Goal: Task Accomplishment & Management: Use online tool/utility

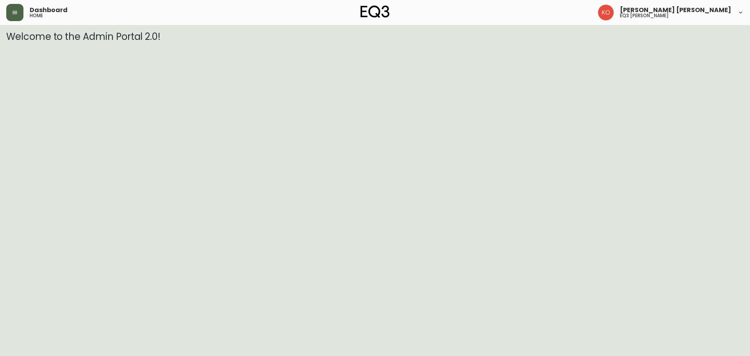
click at [20, 16] on button "button" at bounding box center [14, 12] width 17 height 17
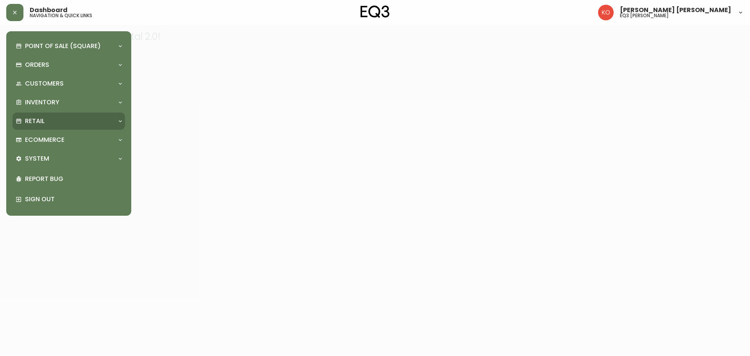
click at [76, 115] on div "Retail" at bounding box center [68, 120] width 112 height 17
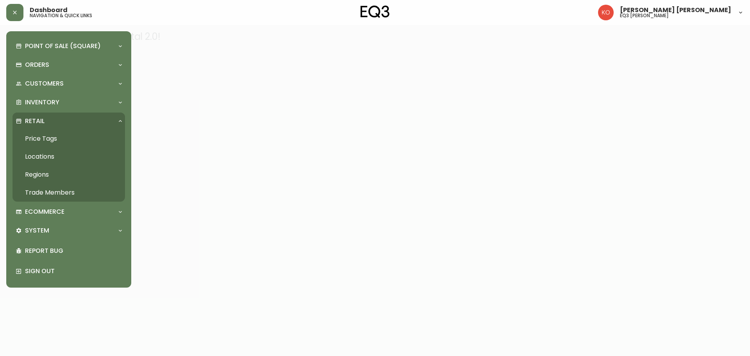
click at [74, 140] on link "Price Tags" at bounding box center [68, 139] width 112 height 18
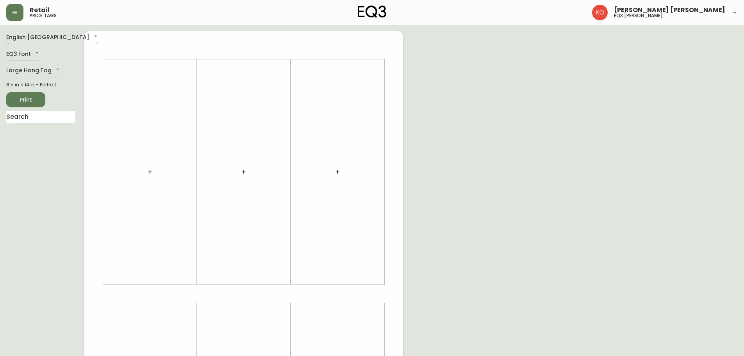
click at [45, 41] on body "Retail price tags Karine Olaizola Bernier eq3 laval - le corbusier English Cana…" at bounding box center [372, 278] width 744 height 556
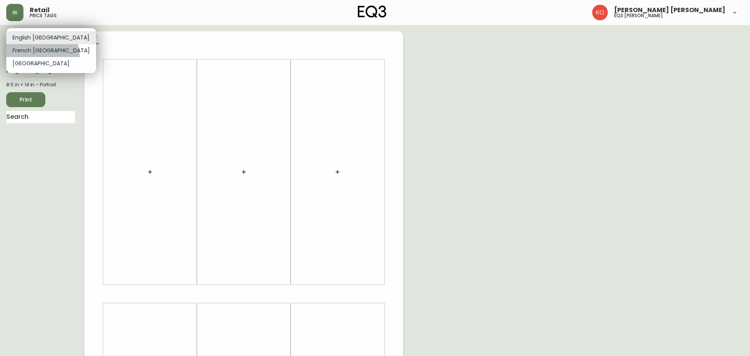
click at [42, 56] on li "French [GEOGRAPHIC_DATA]" at bounding box center [51, 50] width 90 height 13
type input "fr_CA"
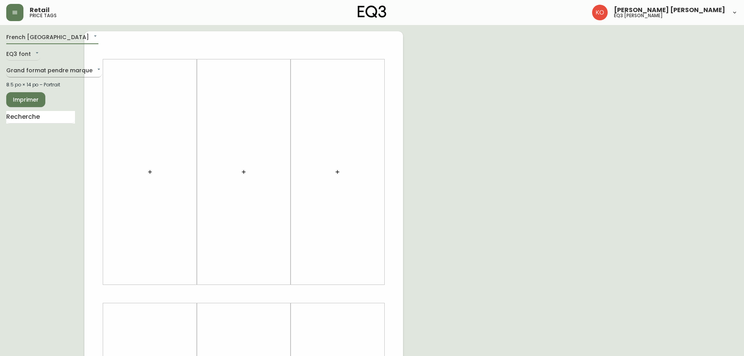
click at [27, 70] on body "Retail price tags Karine Olaizola Bernier eq3 laval - le corbusier French Canad…" at bounding box center [372, 278] width 744 height 556
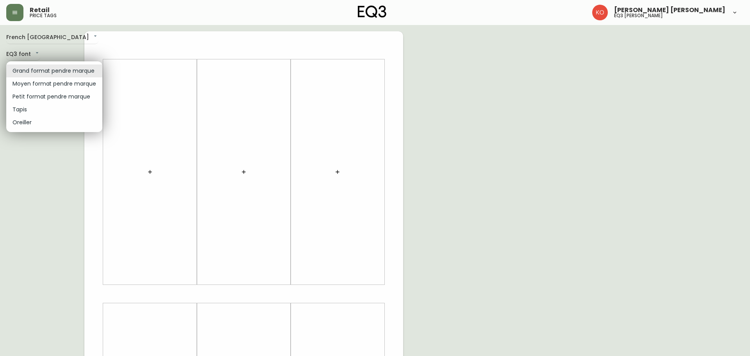
click at [143, 44] on div at bounding box center [375, 178] width 750 height 356
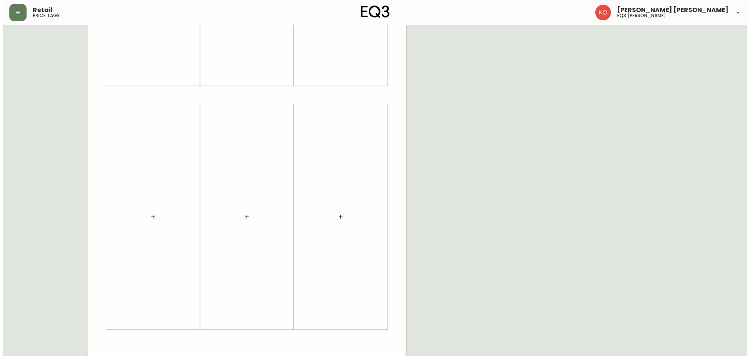
scroll to position [200, 0]
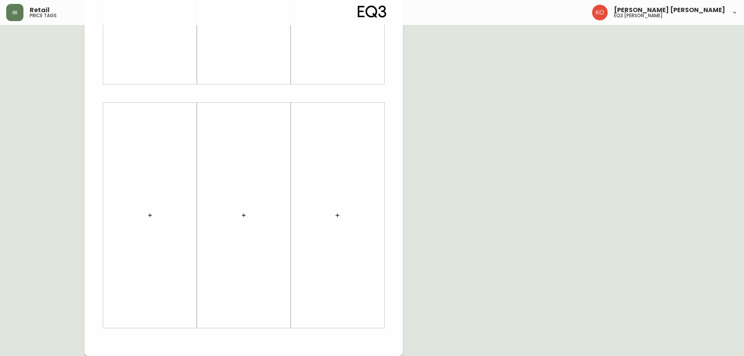
click at [153, 220] on button "button" at bounding box center [150, 215] width 16 height 16
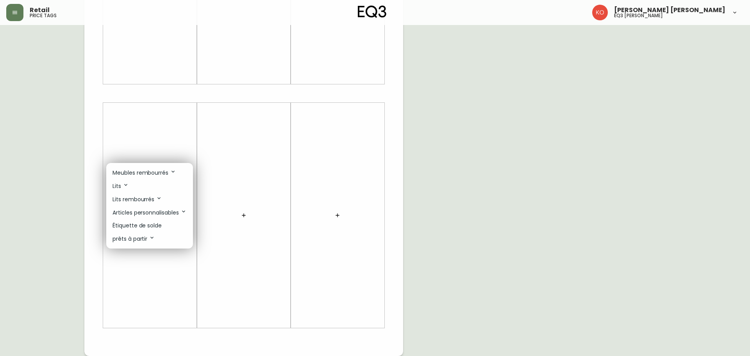
click at [137, 187] on li "Lits" at bounding box center [149, 185] width 87 height 13
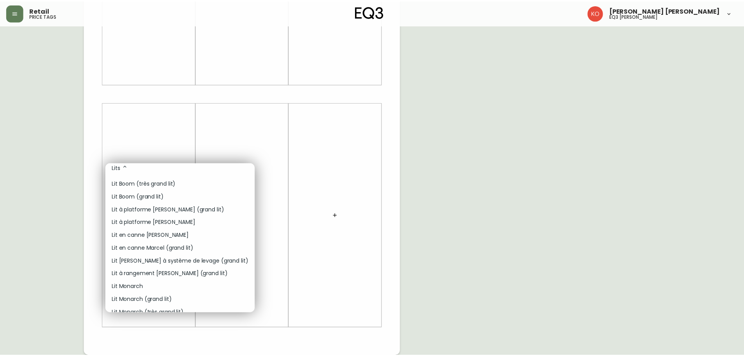
scroll to position [0, 0]
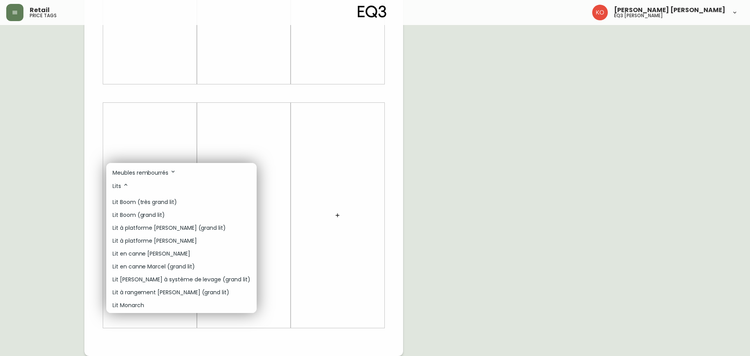
drag, startPoint x: 72, startPoint y: 229, endPoint x: 71, endPoint y: 220, distance: 8.6
click at [72, 227] on div at bounding box center [375, 178] width 750 height 356
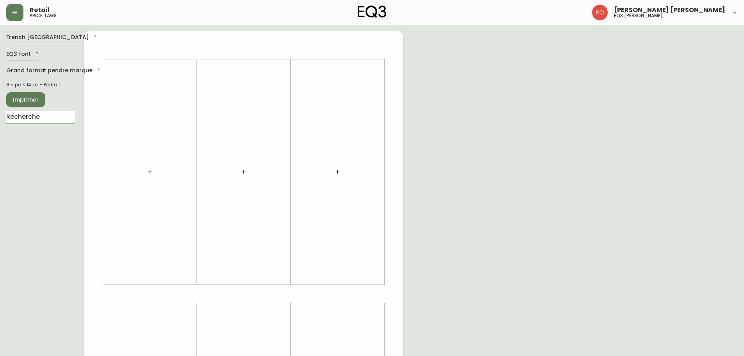
drag, startPoint x: 50, startPoint y: 114, endPoint x: 0, endPoint y: 118, distance: 50.5
click at [0, 118] on main "French Canada fr_CA EQ3 font EQ3 Grand format pendre marque large 8.5 po × 14 p…" at bounding box center [372, 290] width 744 height 531
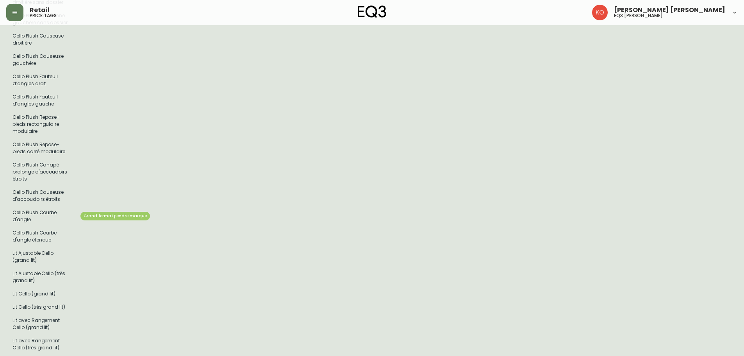
scroll to position [1016, 0]
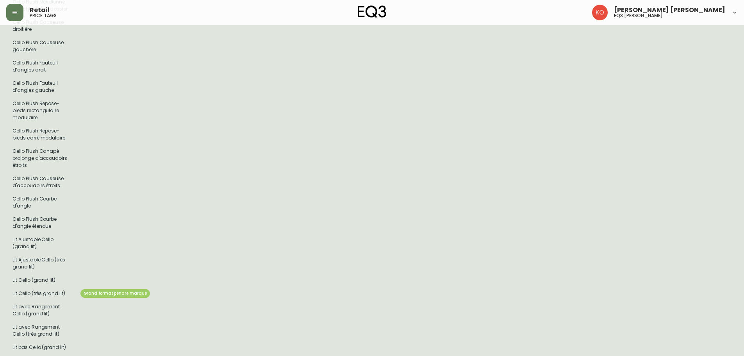
type input "CELLO"
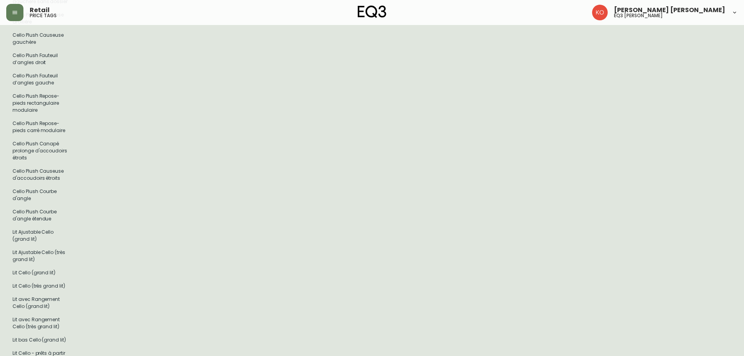
scroll to position [1012, 0]
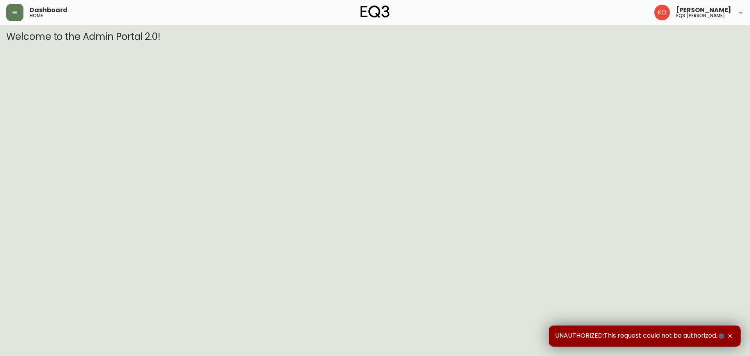
click at [14, 13] on icon "button" at bounding box center [15, 12] width 6 height 6
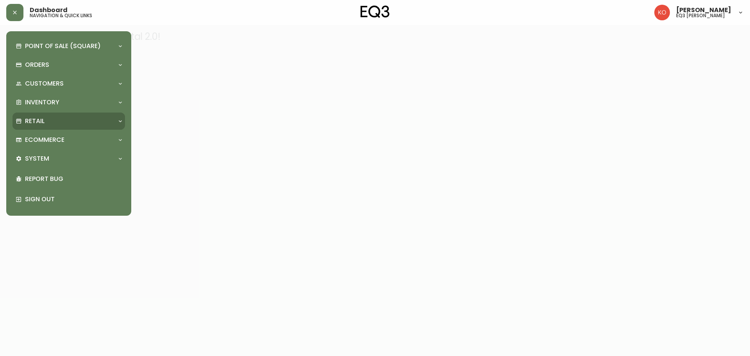
click at [41, 124] on p "Retail" at bounding box center [35, 121] width 20 height 9
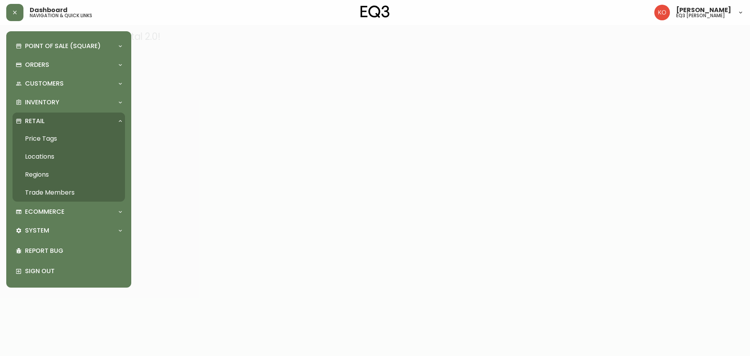
click at [54, 137] on link "Price Tags" at bounding box center [68, 139] width 112 height 18
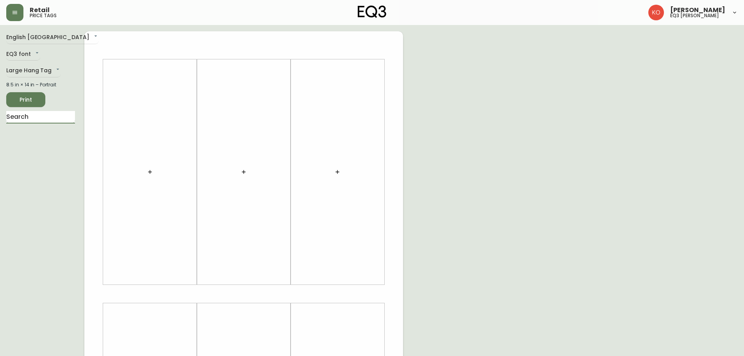
click at [52, 121] on input "text" at bounding box center [40, 117] width 69 height 12
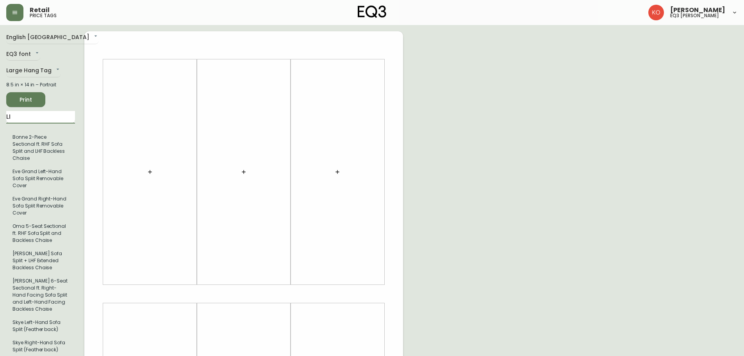
type input "L"
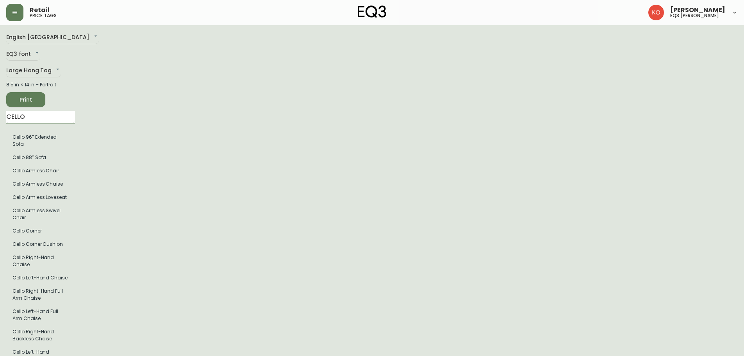
type input "CELLO"
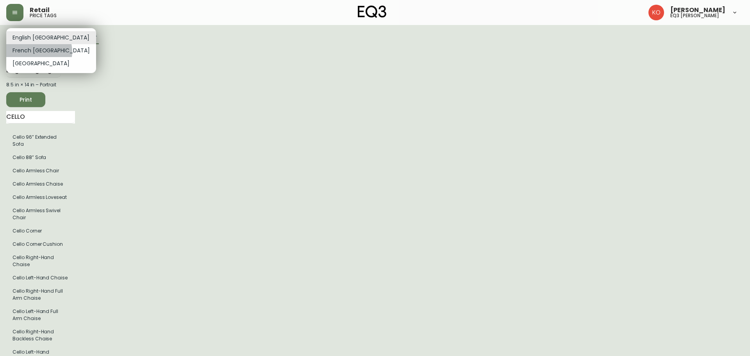
click at [39, 52] on li "French [GEOGRAPHIC_DATA]" at bounding box center [51, 50] width 90 height 13
type input "fr_CA"
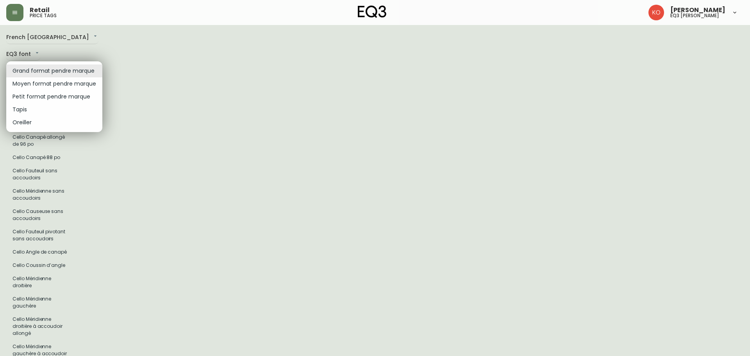
click at [39, 70] on li "Grand format pendre marque" at bounding box center [54, 70] width 96 height 13
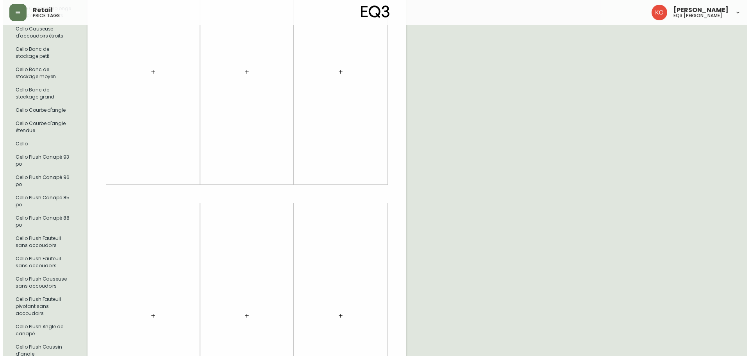
scroll to position [586, 0]
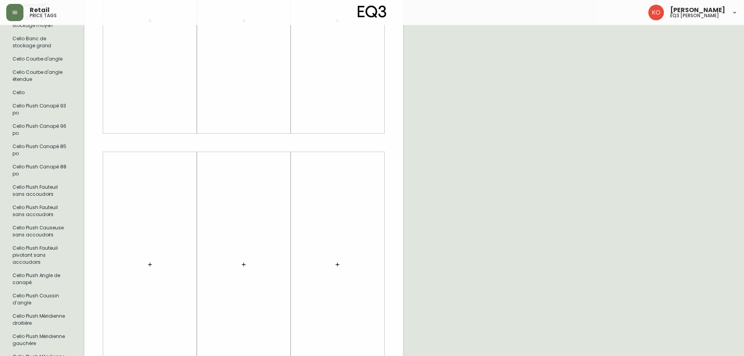
click at [158, 271] on div at bounding box center [150, 264] width 84 height 218
click at [139, 262] on div at bounding box center [150, 264] width 84 height 218
click at [146, 262] on button "button" at bounding box center [150, 265] width 16 height 16
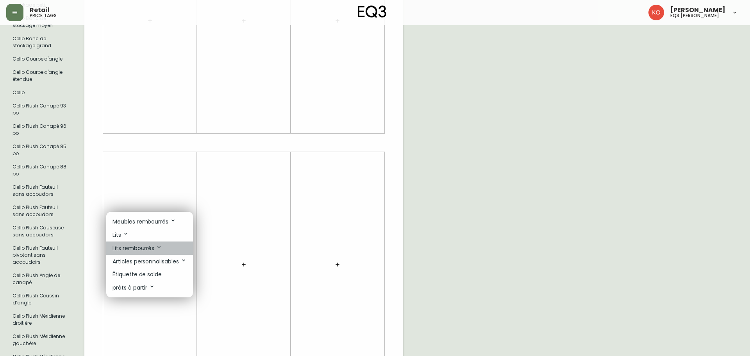
click at [157, 246] on icon at bounding box center [159, 247] width 6 height 6
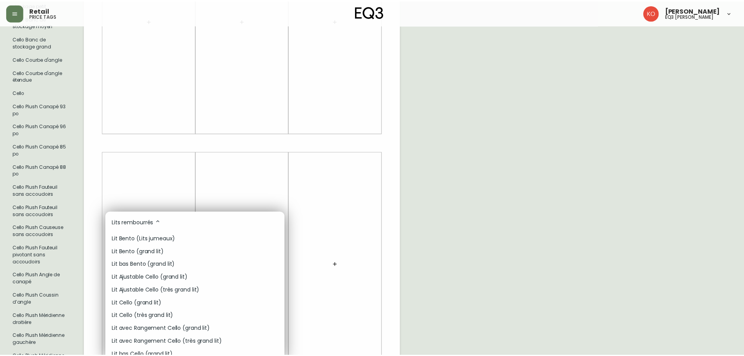
scroll to position [39, 0]
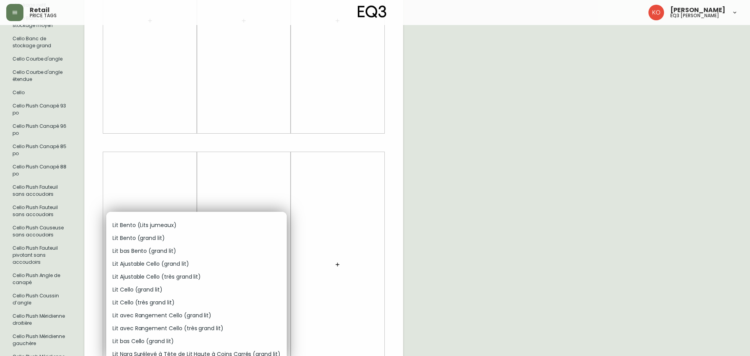
click at [137, 328] on p "Lit avec Rangement Cello (très grand lit)" at bounding box center [167, 328] width 111 height 8
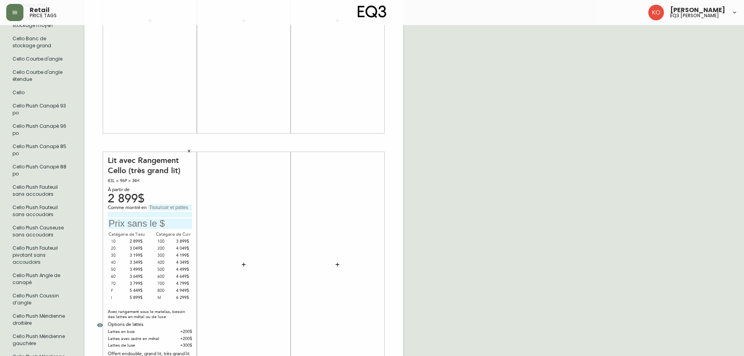
click at [137, 223] on input "text" at bounding box center [150, 223] width 84 height 11
click at [178, 198] on div "2 899$" at bounding box center [150, 198] width 84 height 7
drag, startPoint x: 145, startPoint y: 230, endPoint x: 149, endPoint y: 227, distance: 5.8
click at [144, 230] on div "Lit avec Rangement Cello (très grand lit) 83L × 96P × 34H À partir de 2 899$ Co…" at bounding box center [150, 264] width 84 height 218
click at [151, 224] on input "3 849&" at bounding box center [150, 223] width 84 height 11
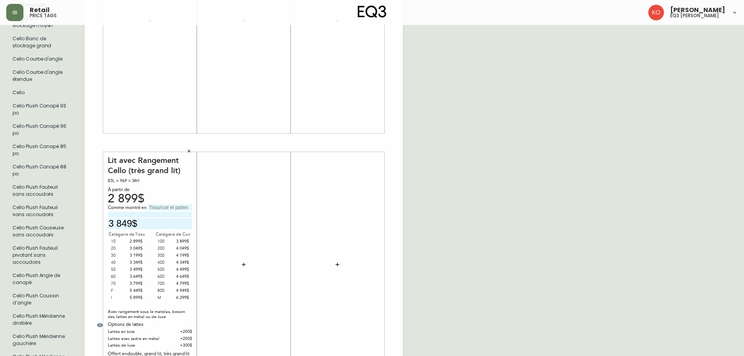
type input "3 849$"
click at [159, 207] on input "text" at bounding box center [170, 207] width 44 height 6
type input "l"
type input "[PERSON_NAME]"
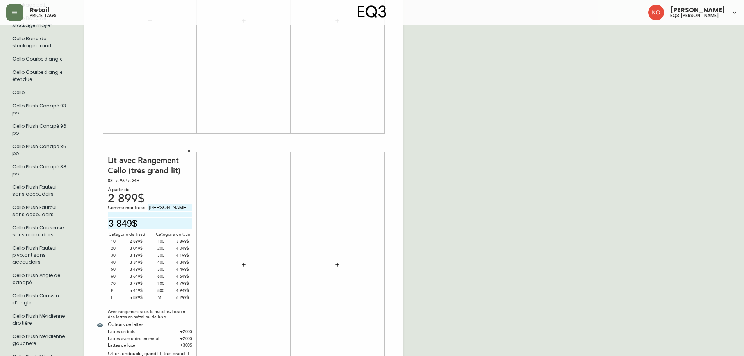
click at [165, 215] on input at bounding box center [150, 214] width 84 height 5
drag, startPoint x: 127, startPoint y: 216, endPoint x: 93, endPoint y: 214, distance: 34.4
click at [93, 214] on div "Lit avec Rangement Cello (très grand lit) 83L × 96P × 34H À partir de 2 899$ Co…" at bounding box center [243, 142] width 319 height 525
type input "A"
type input "CADRE EN METAL"
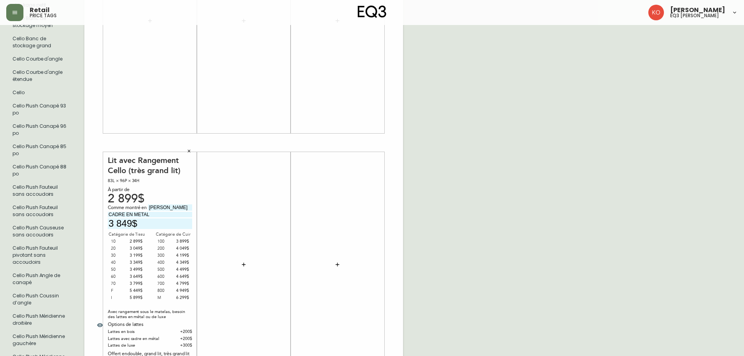
click at [472, 266] on div "French Canada fr_CA EQ3 font EQ3 Grand format pendre marque large 8.5 po × 14 p…" at bounding box center [372, 142] width 732 height 1395
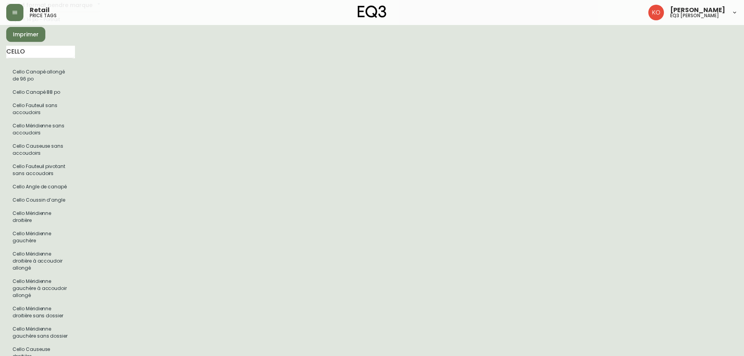
scroll to position [0, 0]
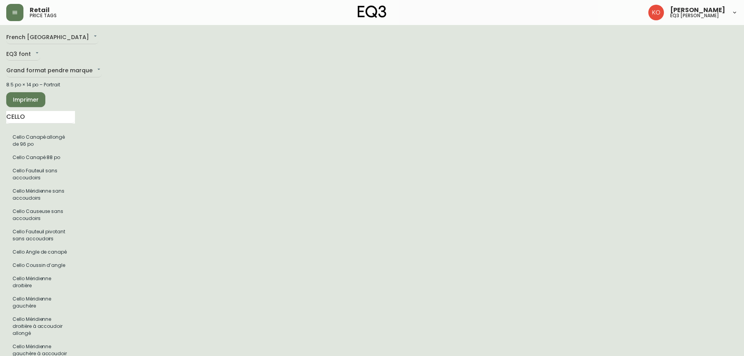
click at [31, 104] on span "Imprimer" at bounding box center [25, 100] width 27 height 10
